Goal: Find specific page/section: Find specific page/section

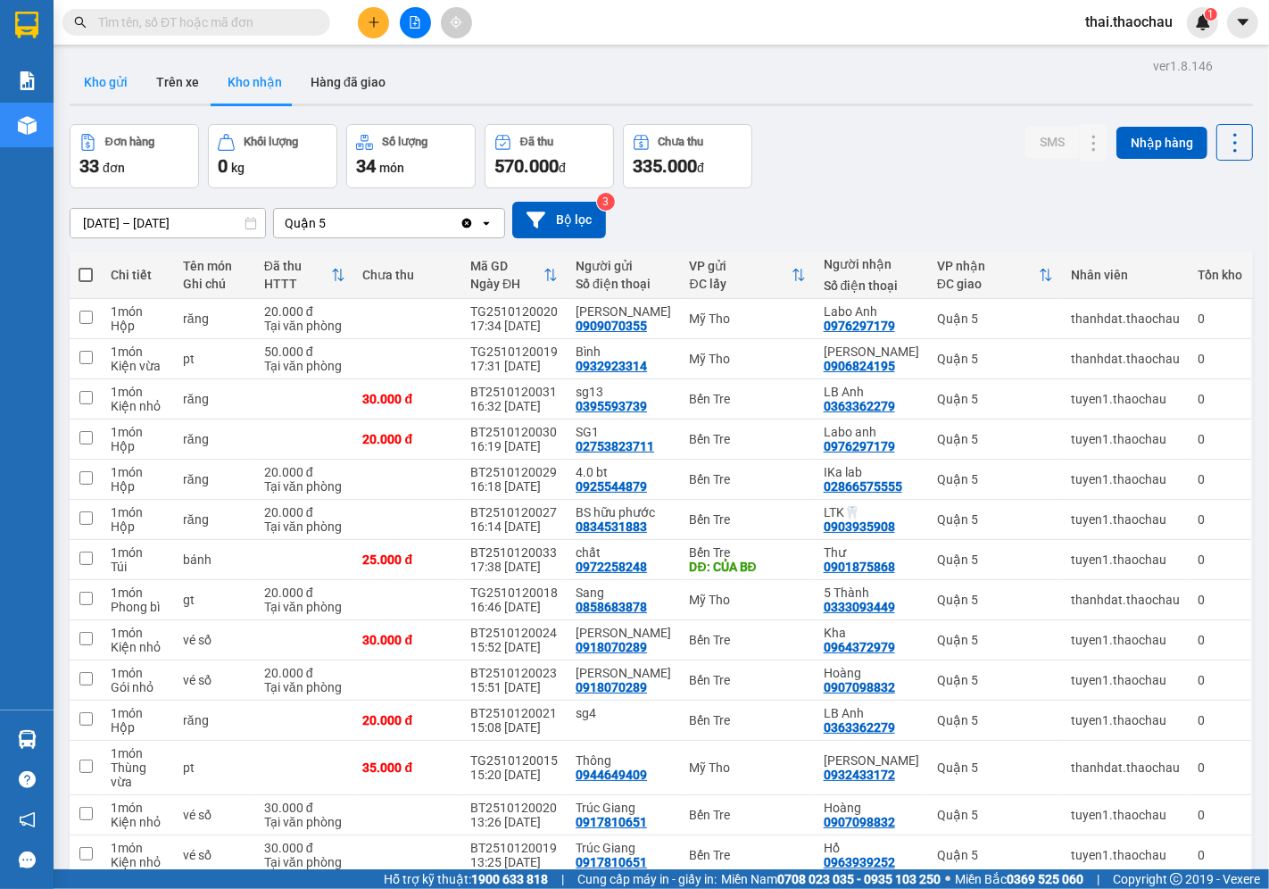
click at [82, 94] on button "Kho gửi" at bounding box center [106, 82] width 72 height 43
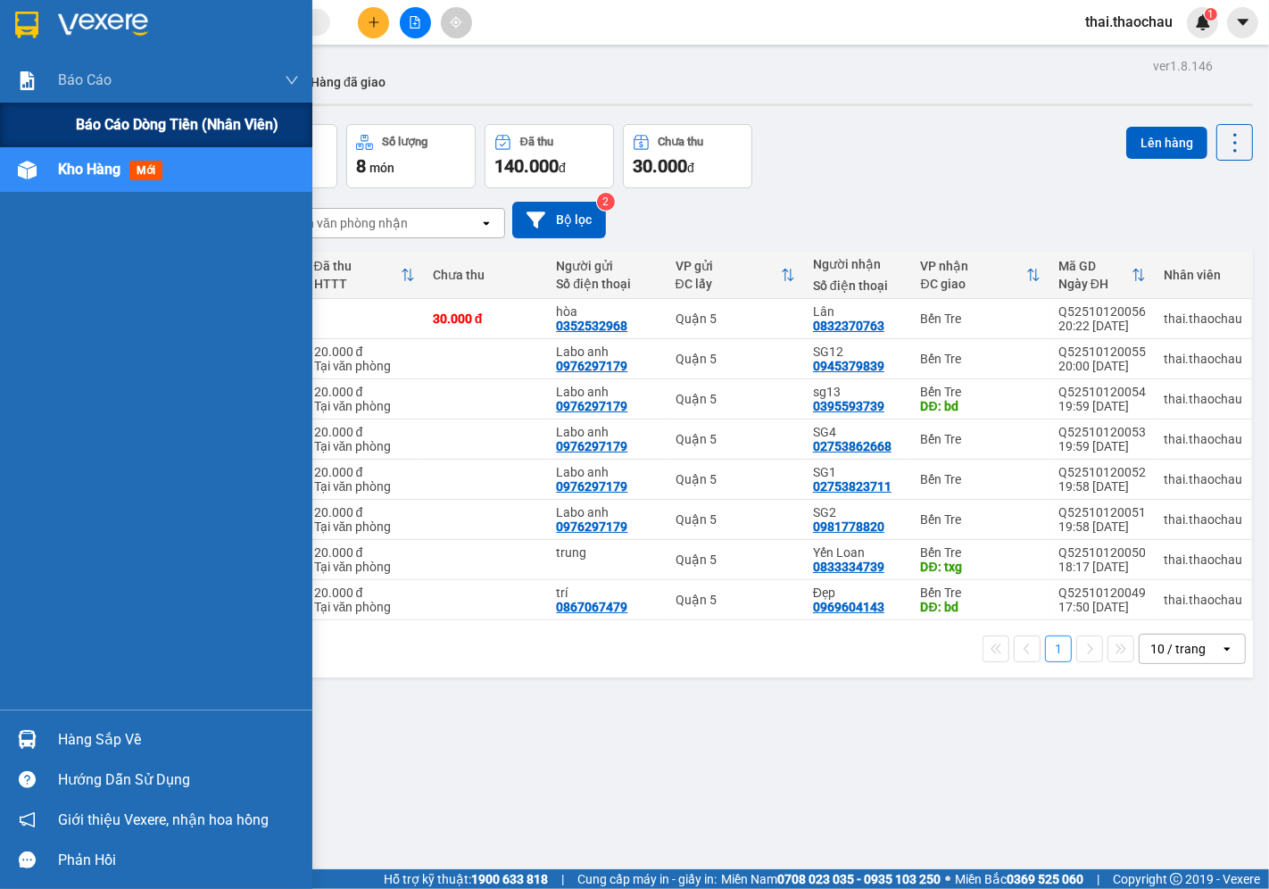
click at [85, 111] on div "Báo cáo dòng tiền (nhân viên)" at bounding box center [187, 125] width 223 height 45
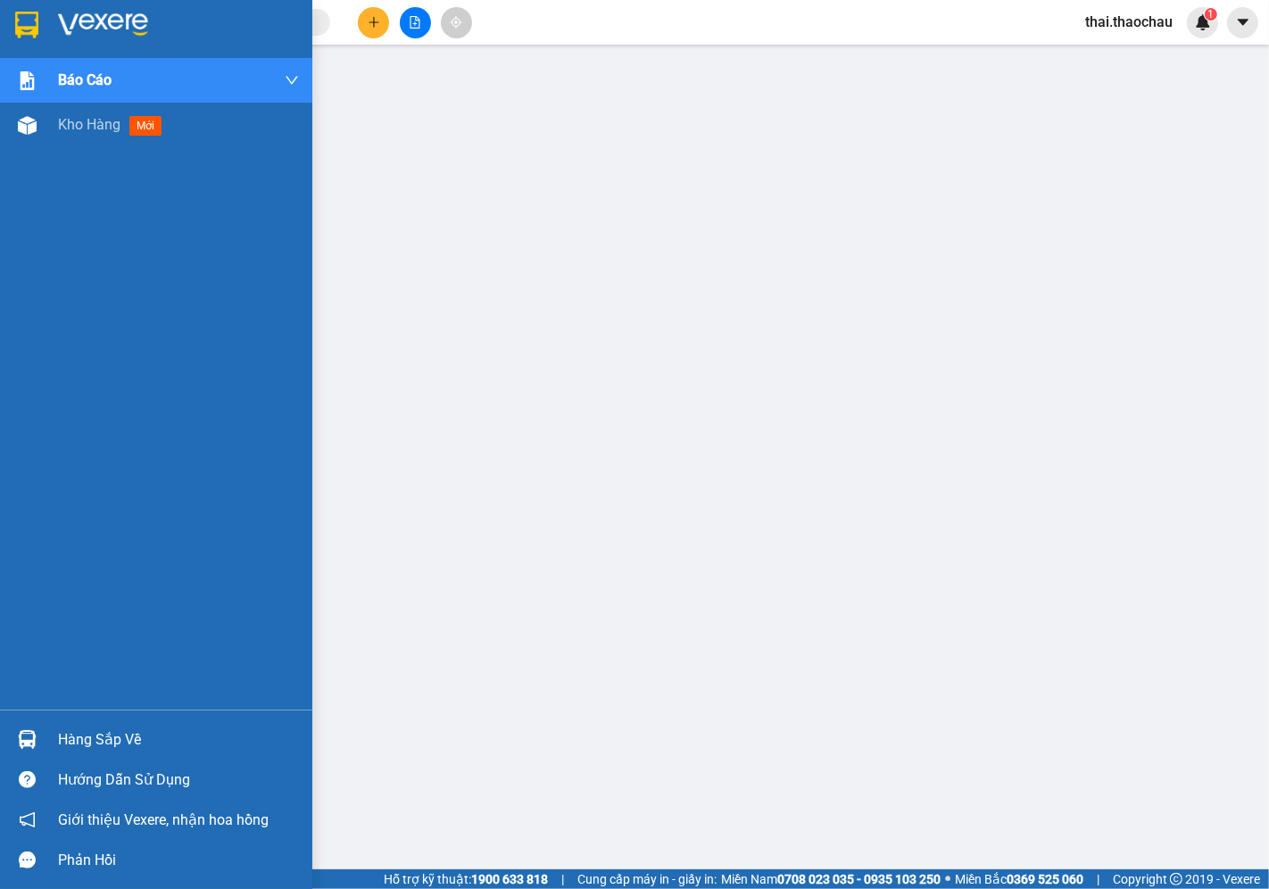
click at [94, 734] on div "Hàng sắp về" at bounding box center [178, 740] width 241 height 27
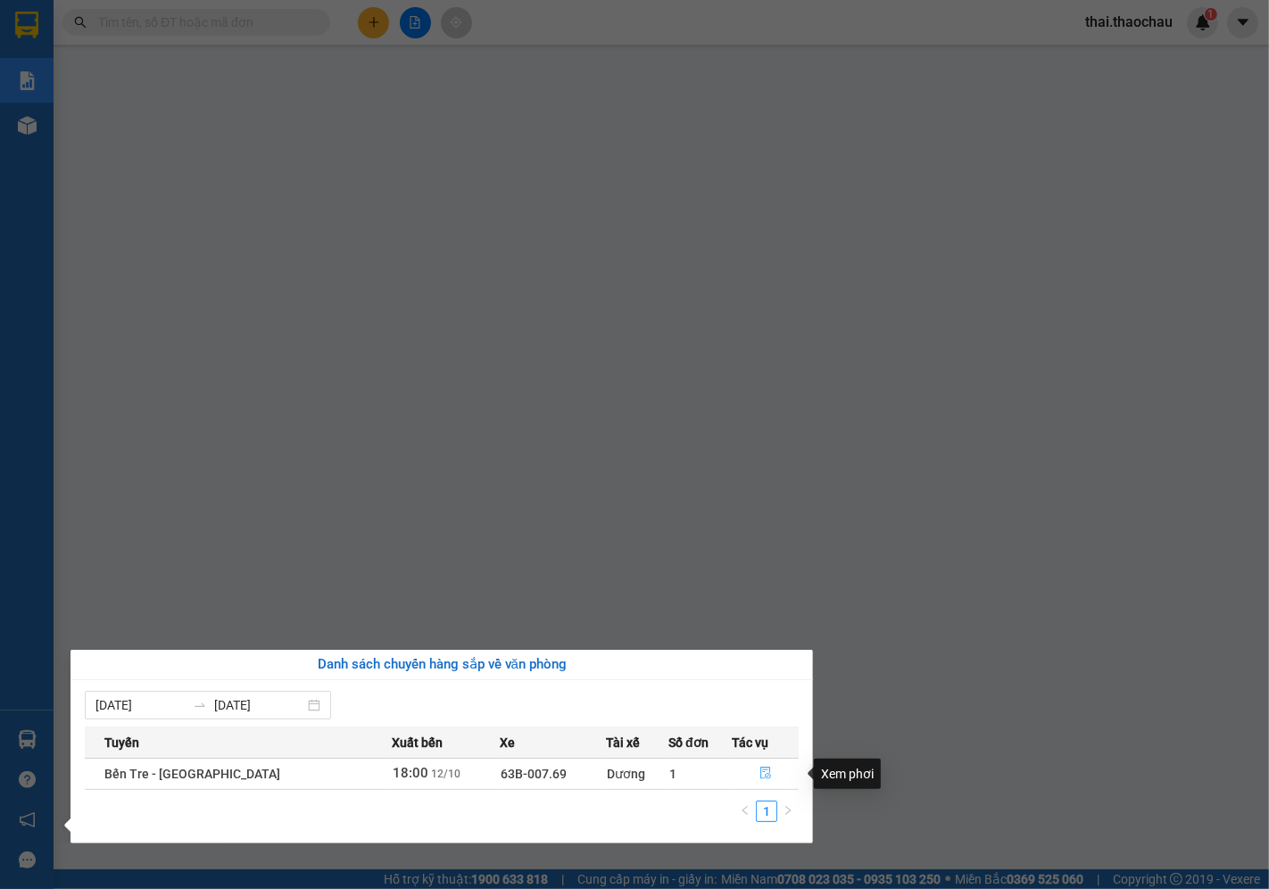
click at [761, 774] on icon "file-done" at bounding box center [766, 773] width 11 height 12
